Goal: Task Accomplishment & Management: Manage account settings

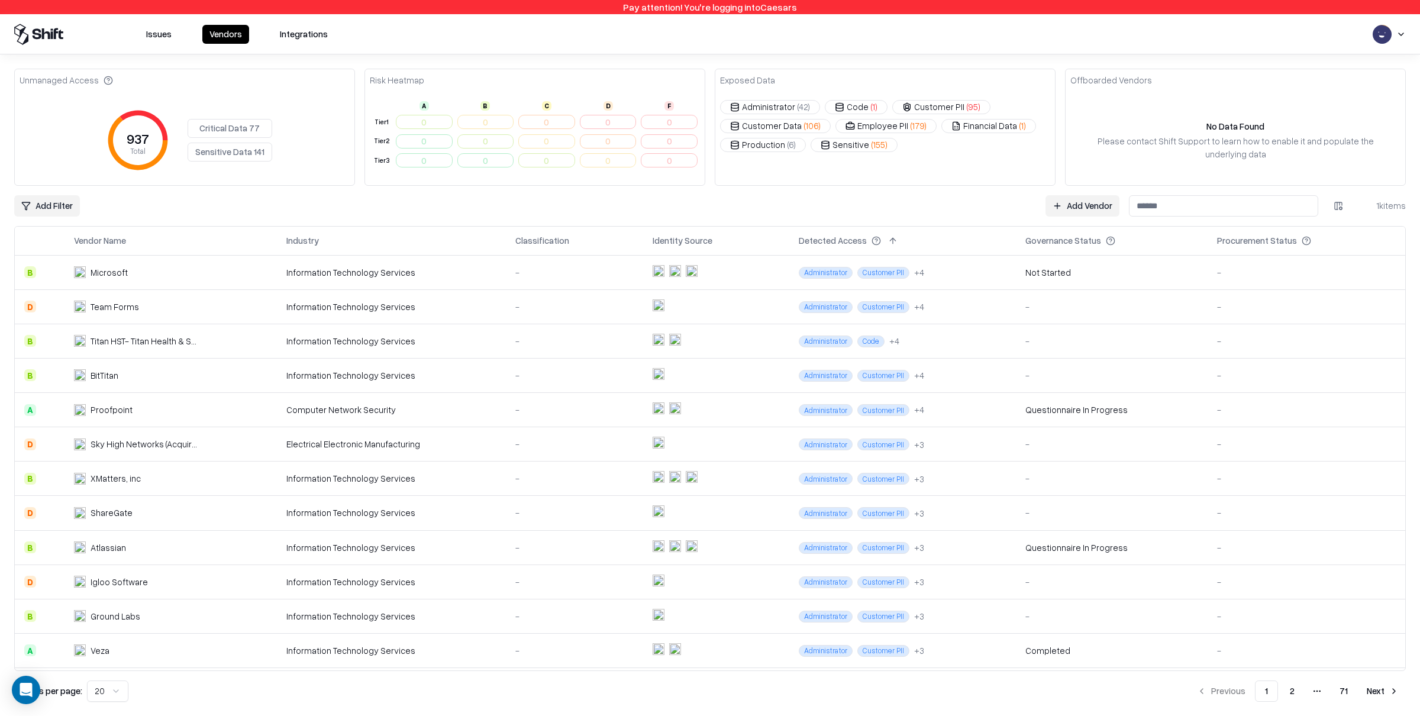
click at [157, 30] on button "Issues" at bounding box center [159, 34] width 40 height 19
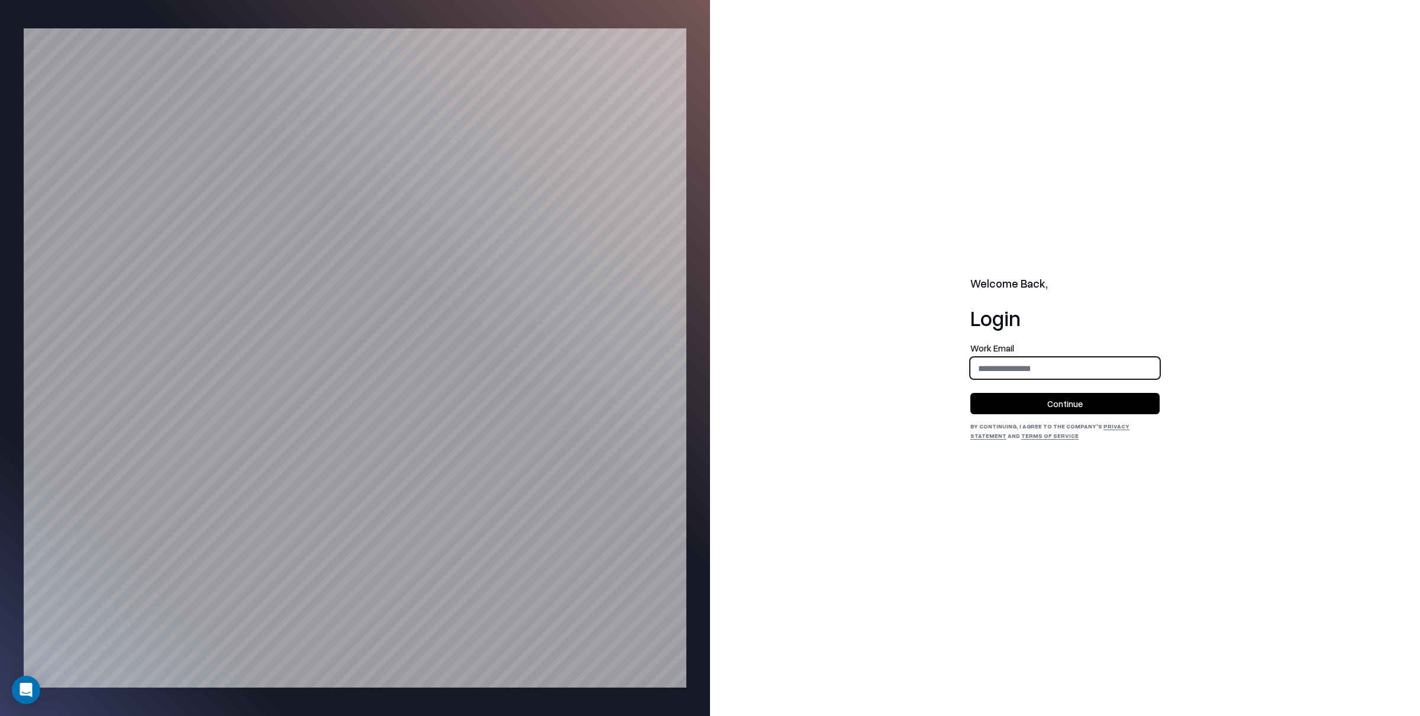
click at [1067, 365] on input "email" at bounding box center [1065, 368] width 188 height 22
type input "**********"
click at [1046, 399] on button "Continue" at bounding box center [1064, 403] width 189 height 21
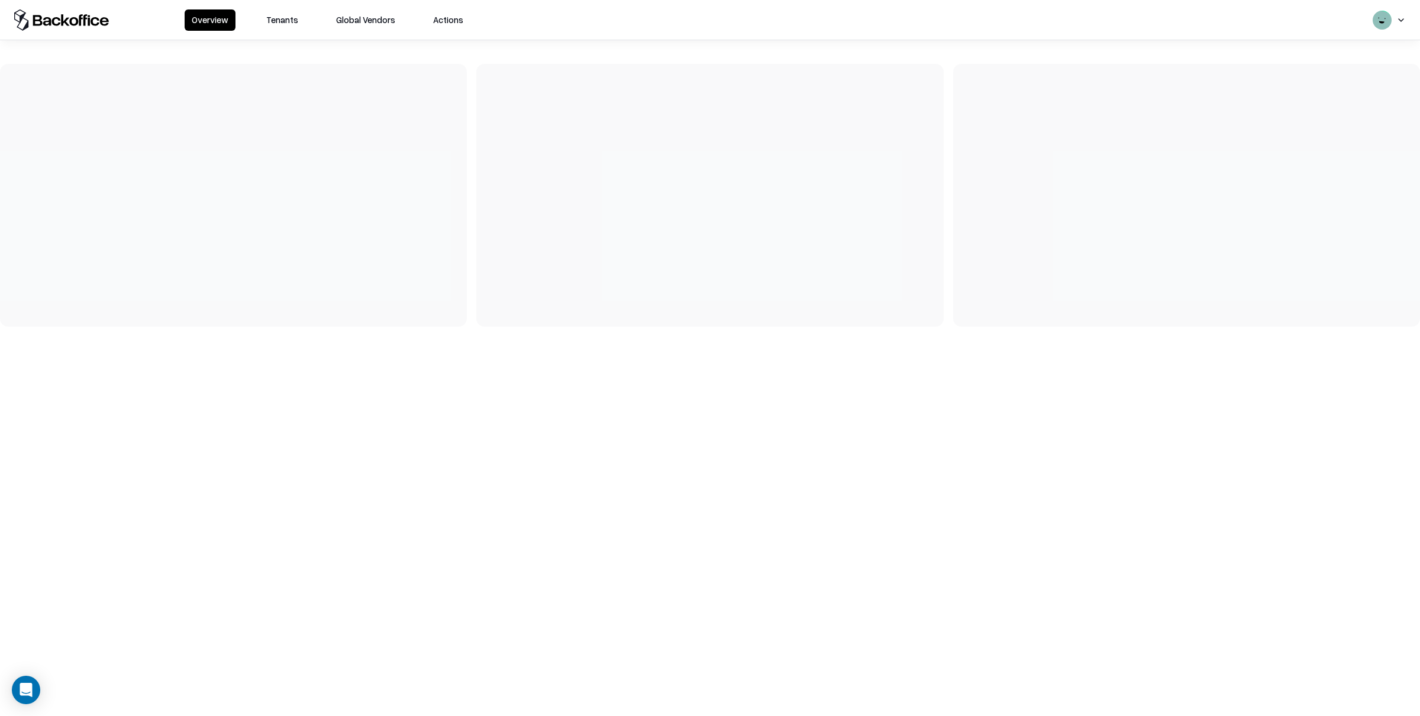
click at [283, 26] on button "Tenants" at bounding box center [282, 19] width 46 height 21
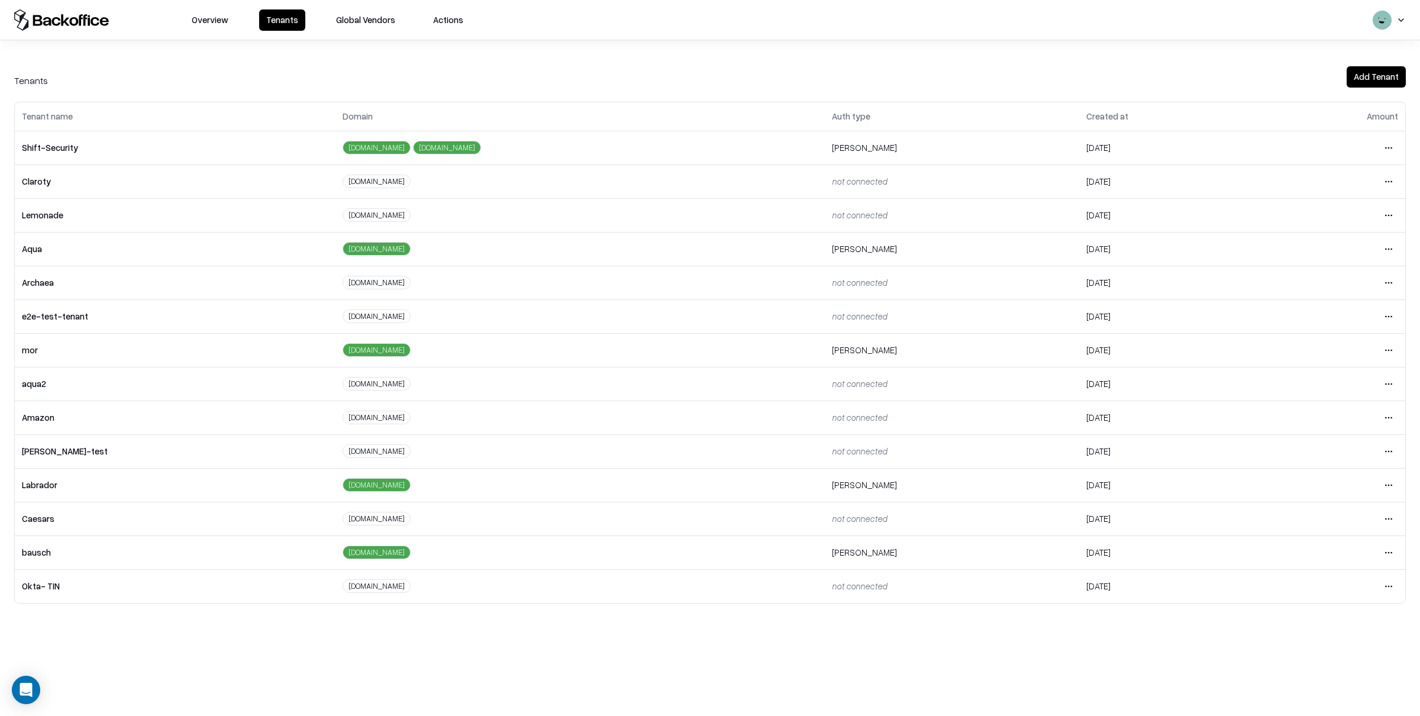
click at [1379, 521] on html "Overview Tenants Global Vendors Actions Tenants Add Tenant Tenant name Domain A…" at bounding box center [710, 358] width 1420 height 716
click at [1290, 618] on div "Login to tenant" at bounding box center [1338, 619] width 128 height 24
